Goal: Task Accomplishment & Management: Manage account settings

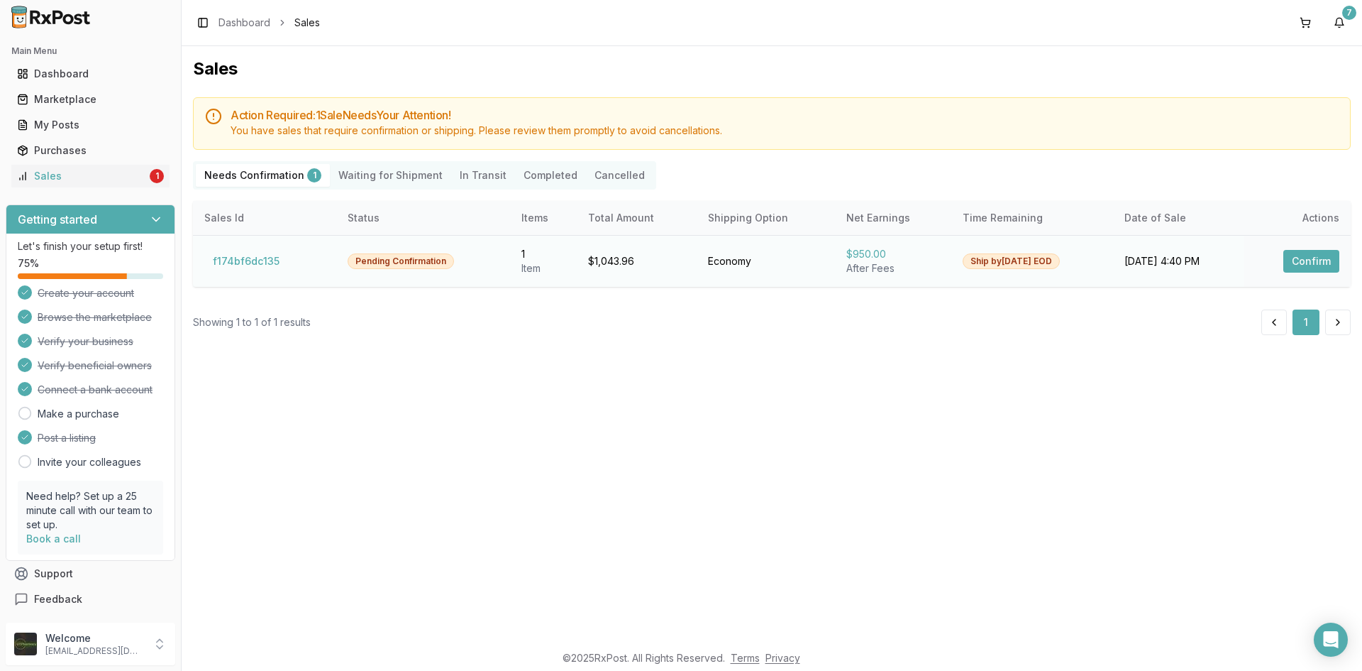
click at [1308, 260] on button "Confirm" at bounding box center [1312, 261] width 56 height 23
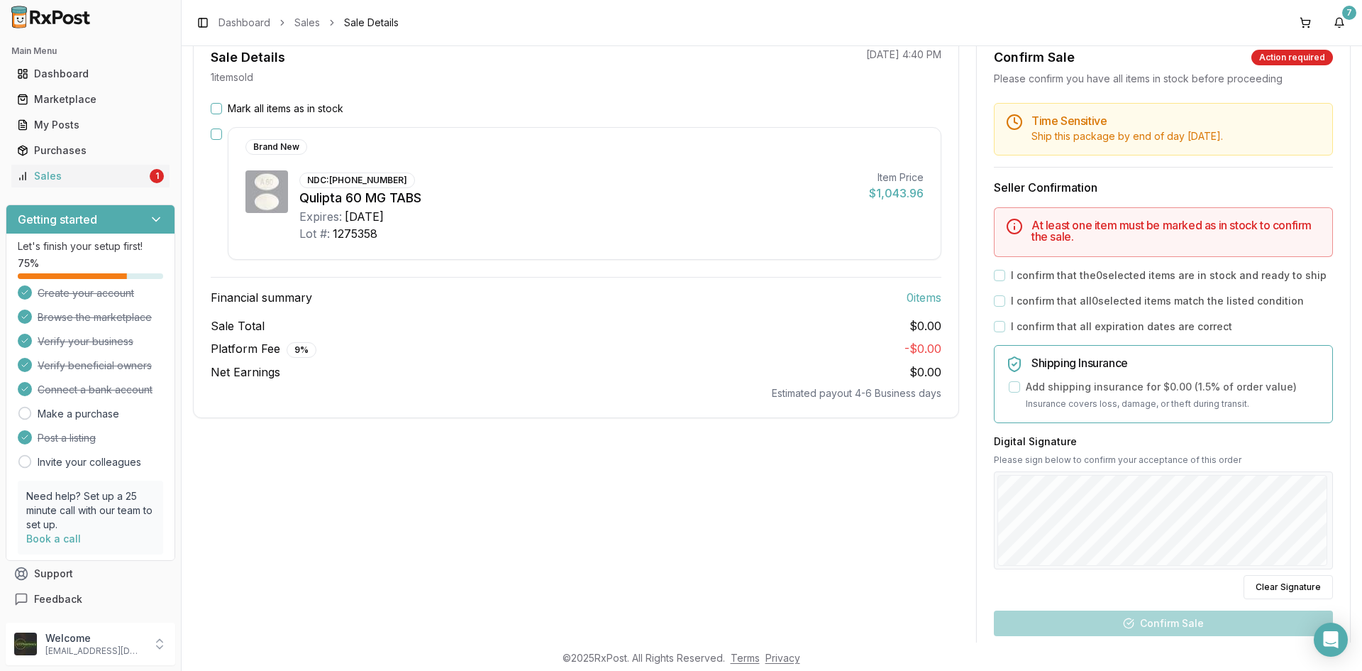
scroll to position [284, 0]
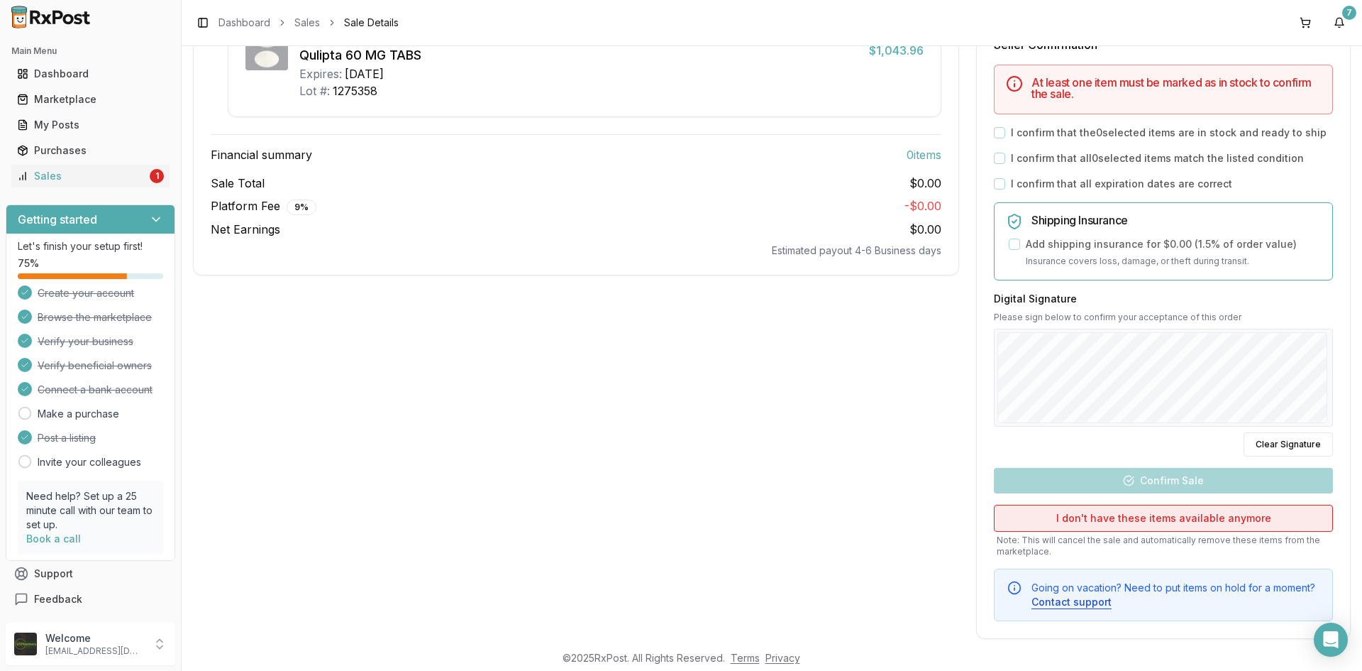
click at [1052, 519] on button "I don't have these items available anymore" at bounding box center [1163, 518] width 339 height 27
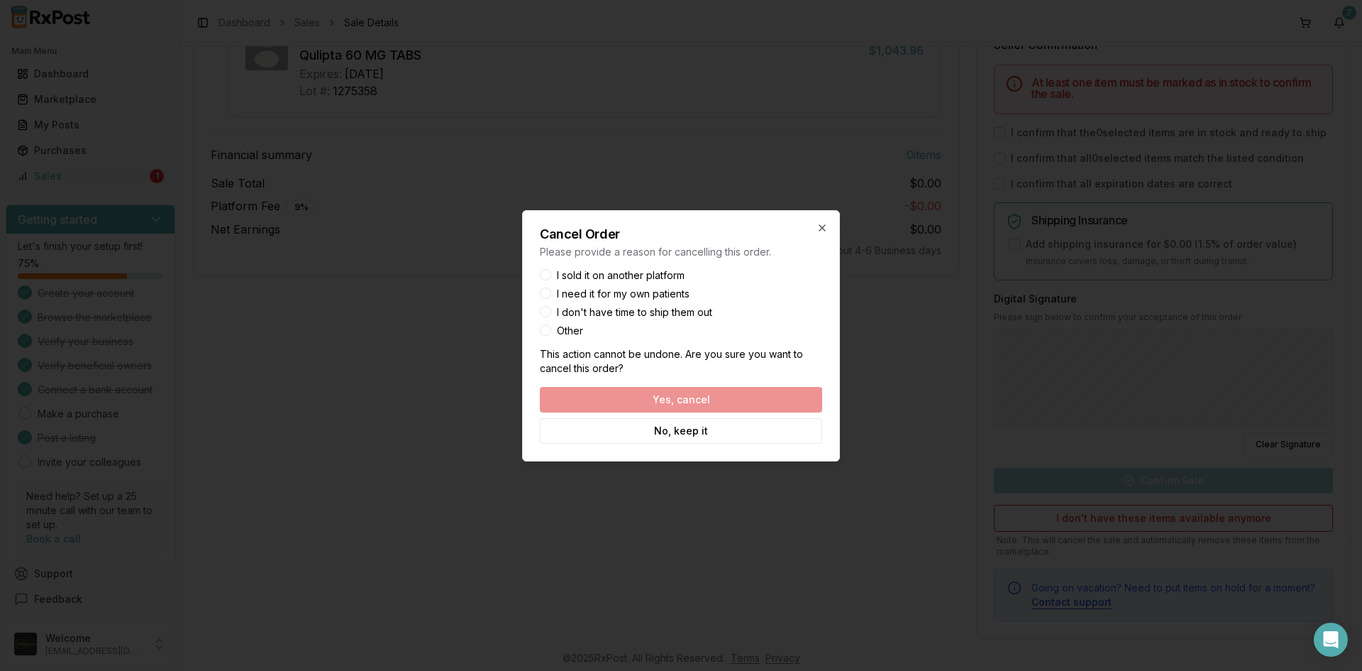
click at [646, 397] on div "Yes, cancel No, keep it" at bounding box center [681, 415] width 282 height 57
click at [546, 329] on button "Other" at bounding box center [545, 329] width 11 height 11
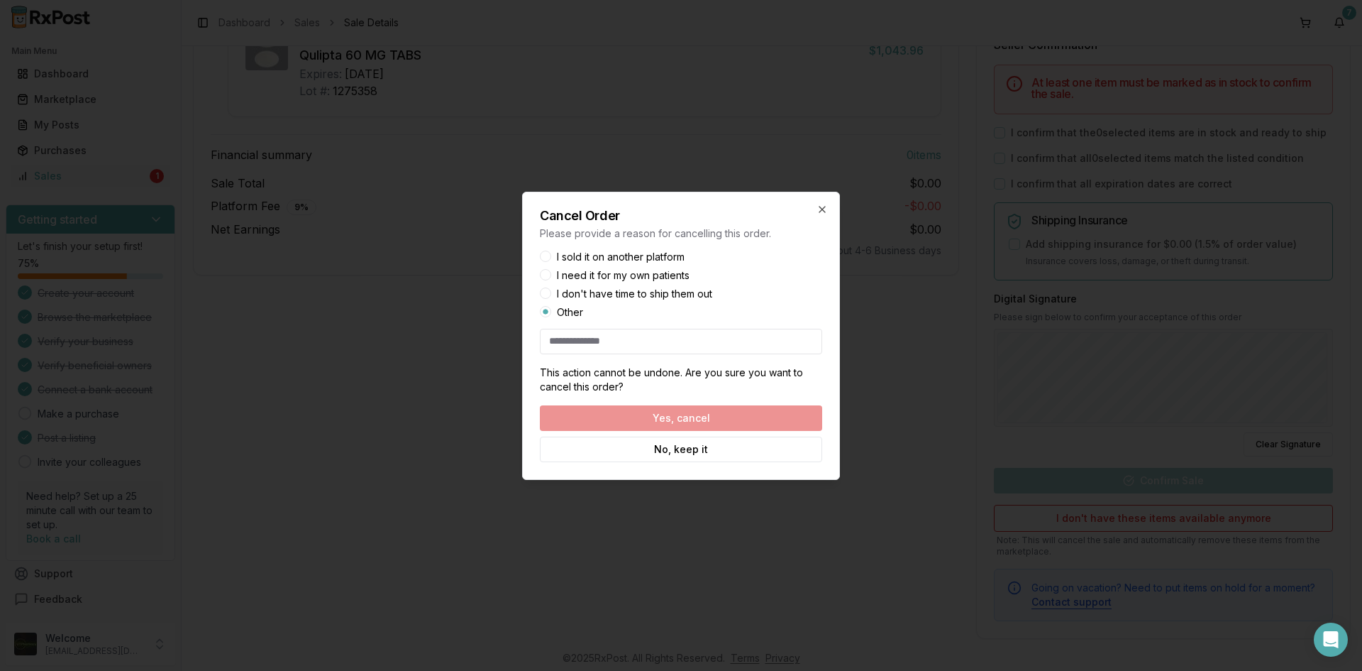
click at [606, 416] on div "Yes, cancel No, keep it" at bounding box center [681, 433] width 282 height 57
click at [592, 346] on input at bounding box center [681, 342] width 282 height 26
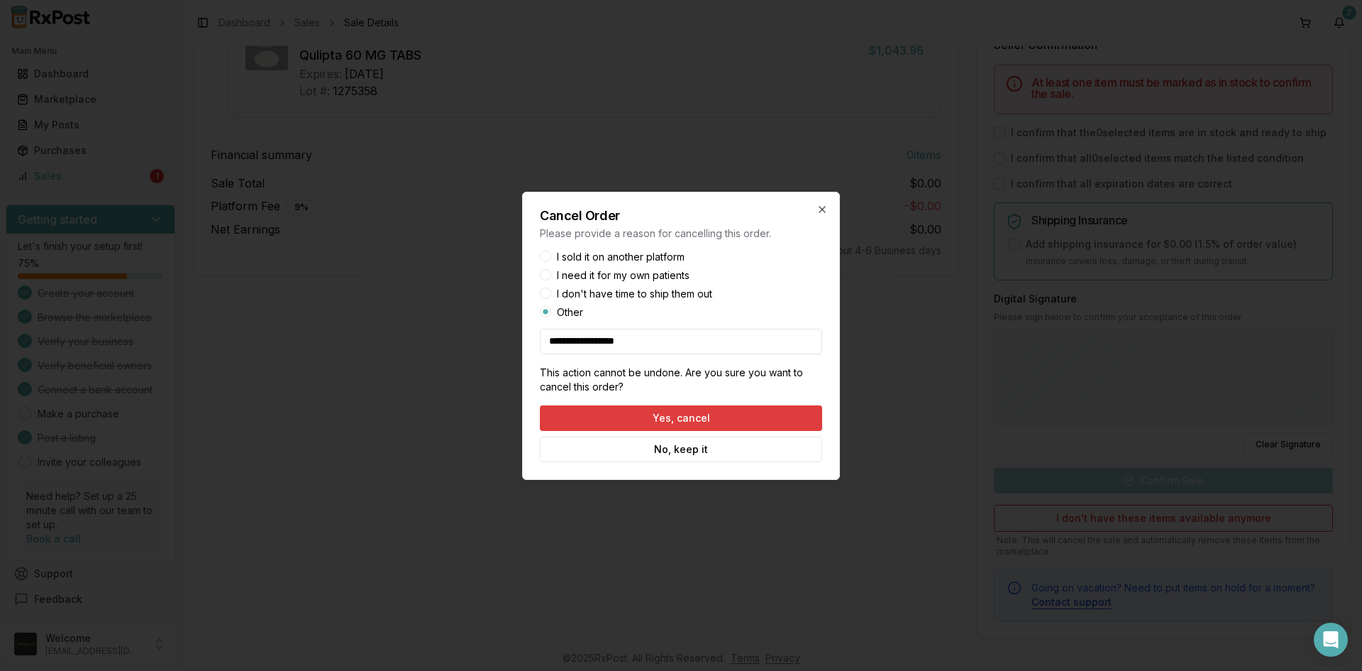
type input "**********"
click at [711, 413] on button "Yes, cancel" at bounding box center [681, 418] width 282 height 26
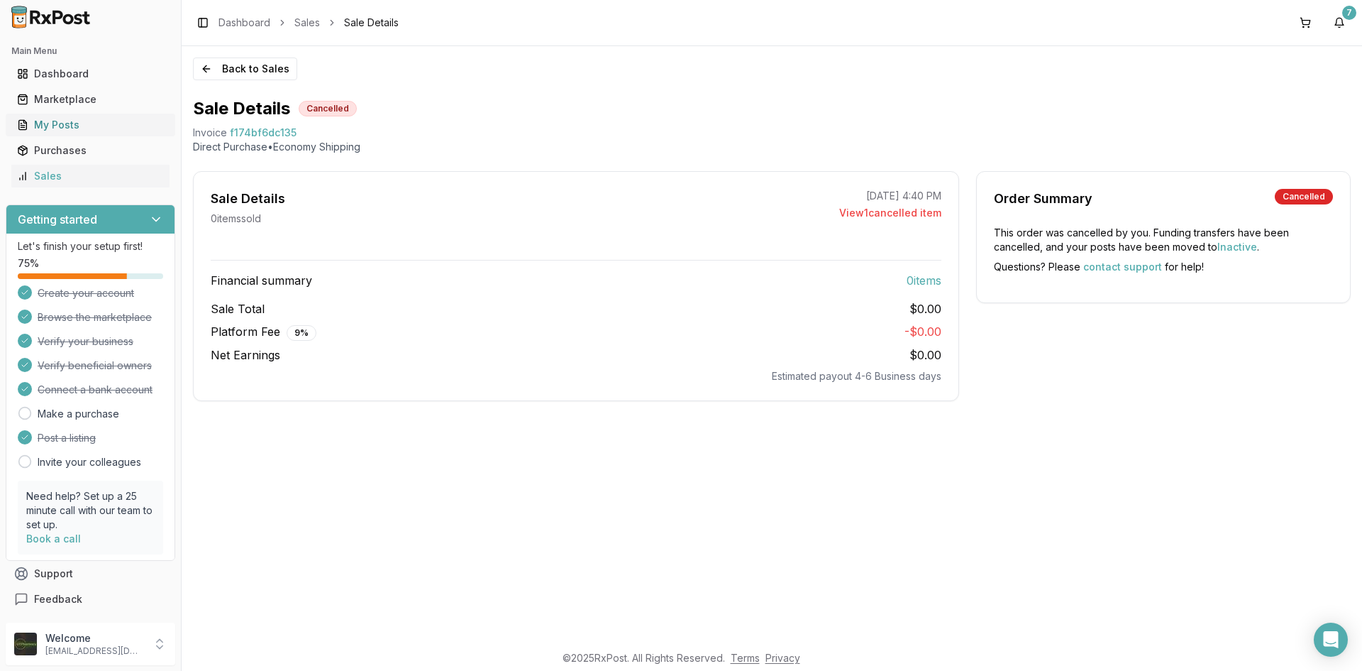
click at [67, 124] on div "My Posts" at bounding box center [90, 125] width 147 height 14
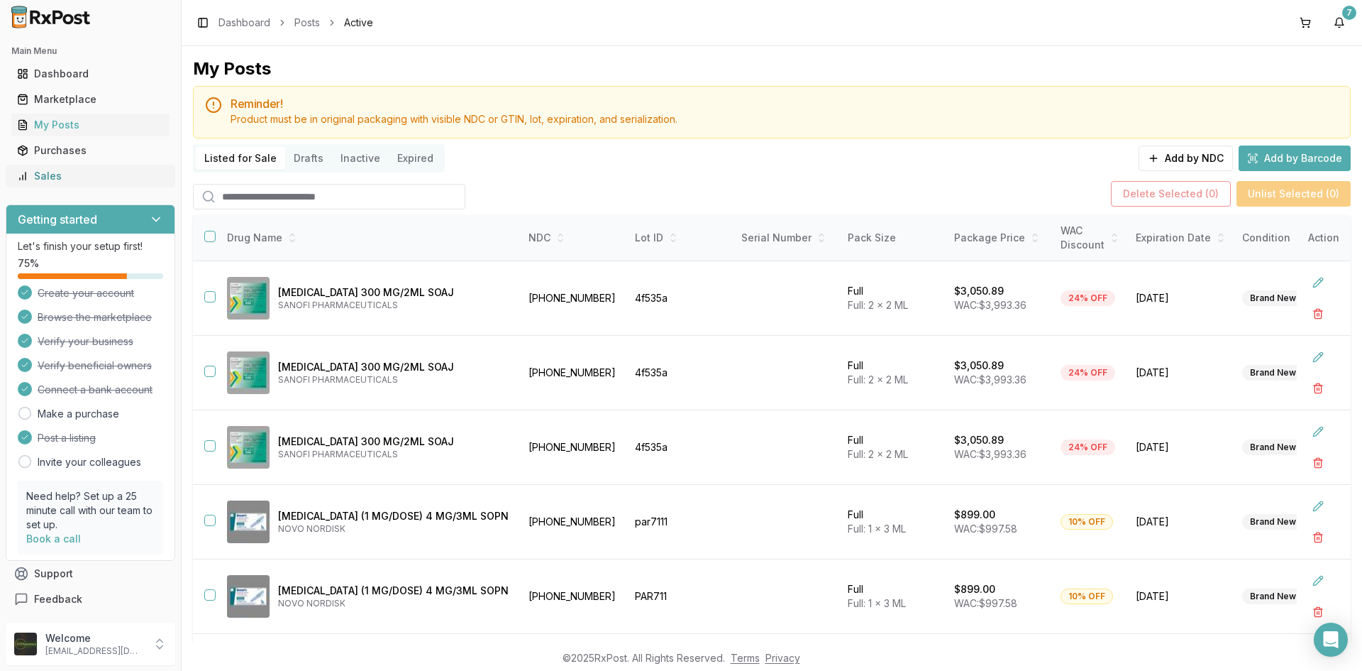
click at [57, 176] on div "Sales" at bounding box center [90, 176] width 147 height 14
